Goal: Transaction & Acquisition: Purchase product/service

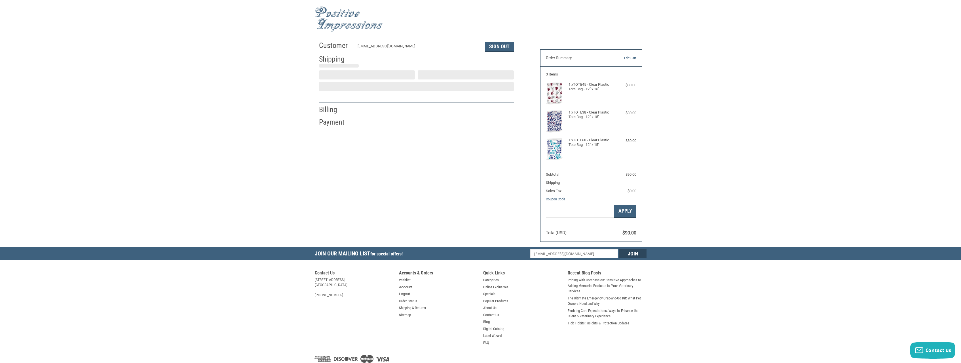
select select "US"
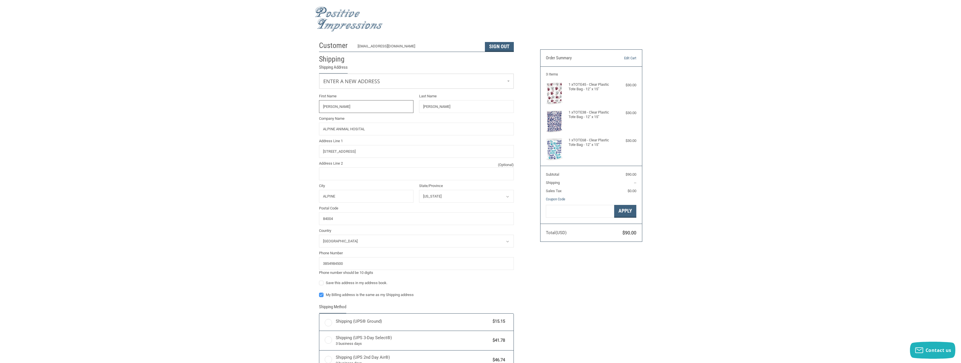
select select "UT"
radio input "true"
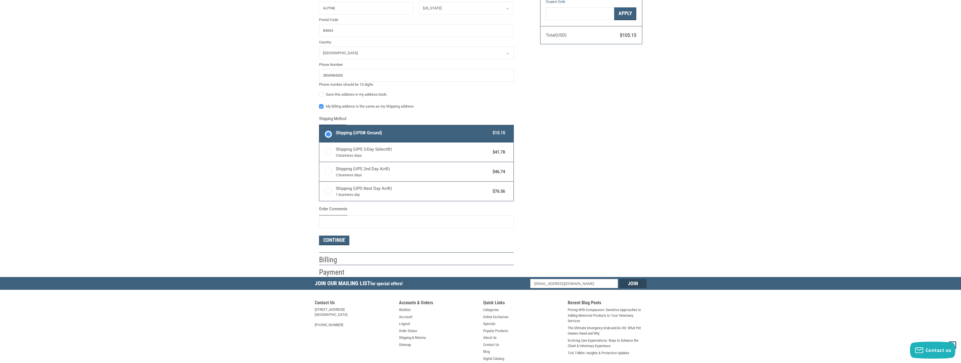
scroll to position [202, 0]
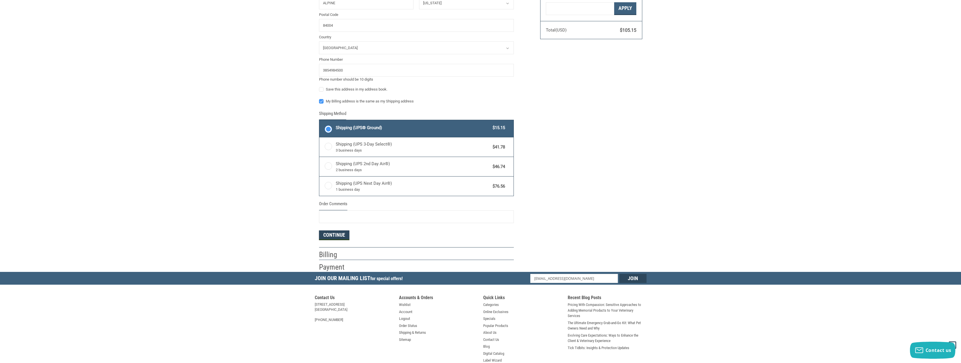
click at [331, 233] on button "Continue" at bounding box center [334, 235] width 30 height 10
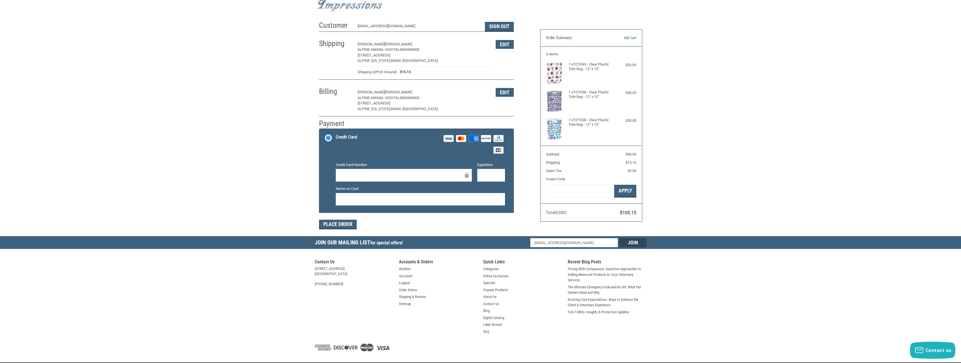
click at [365, 171] on div at bounding box center [404, 175] width 136 height 13
click at [339, 225] on button "Place Order" at bounding box center [338, 224] width 38 height 10
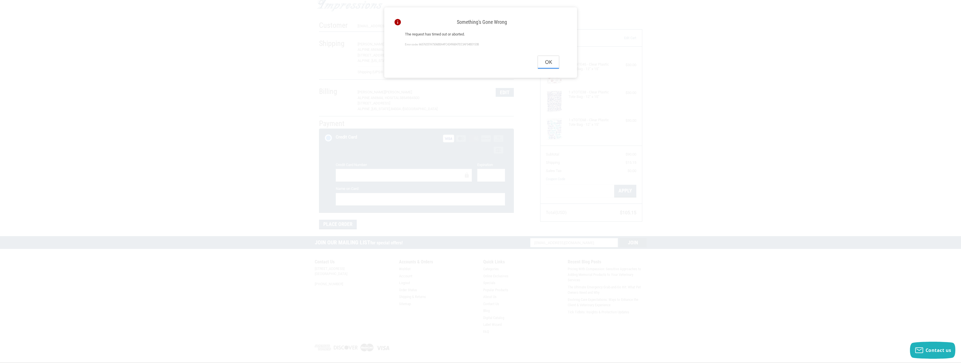
click at [553, 62] on button "Ok" at bounding box center [548, 62] width 21 height 13
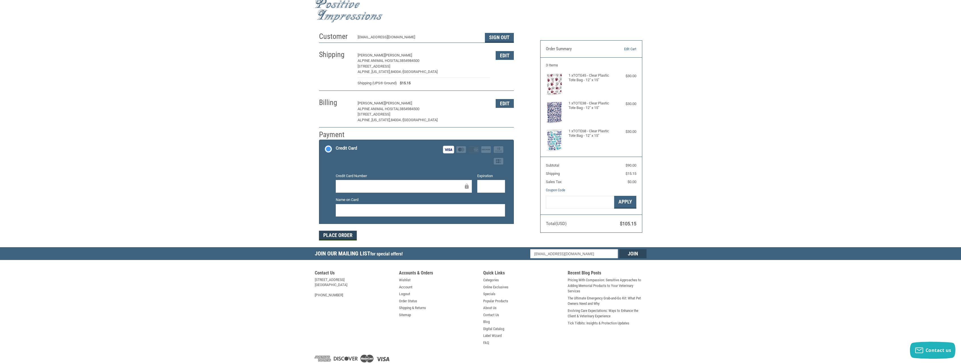
scroll to position [0, 0]
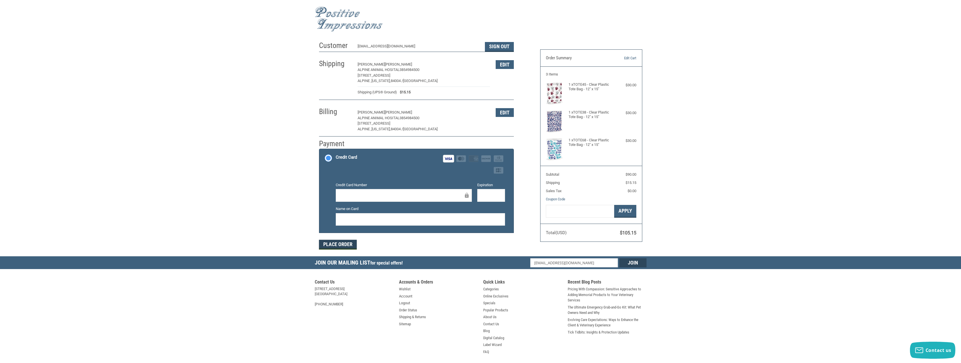
click at [350, 243] on button "Place Order" at bounding box center [338, 245] width 38 height 10
